Goal: Check status

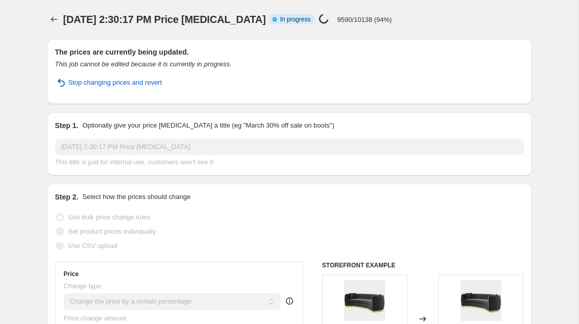
select select "percentage"
select select "pp"
select select "vendor"
click at [354, 22] on p "9590/10138 (94%)" at bounding box center [364, 20] width 55 height 8
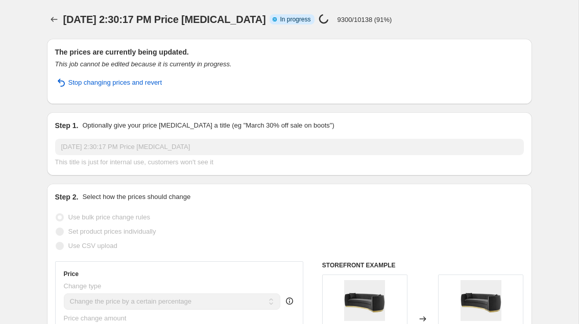
select select "percentage"
select select "pp"
select select "vendor"
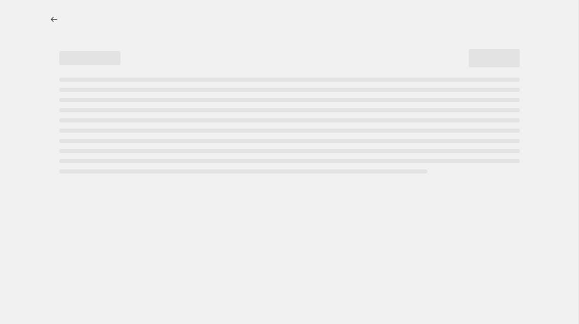
select select "percentage"
select select "pp"
select select "vendor"
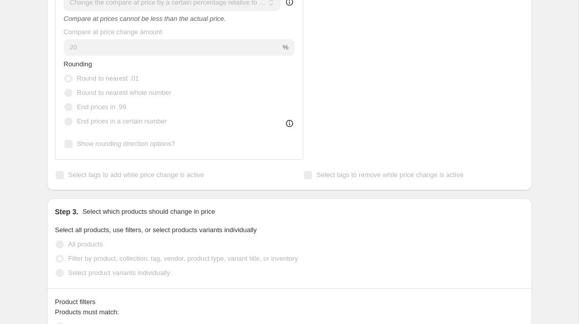
scroll to position [498, 0]
